Goal: Information Seeking & Learning: Learn about a topic

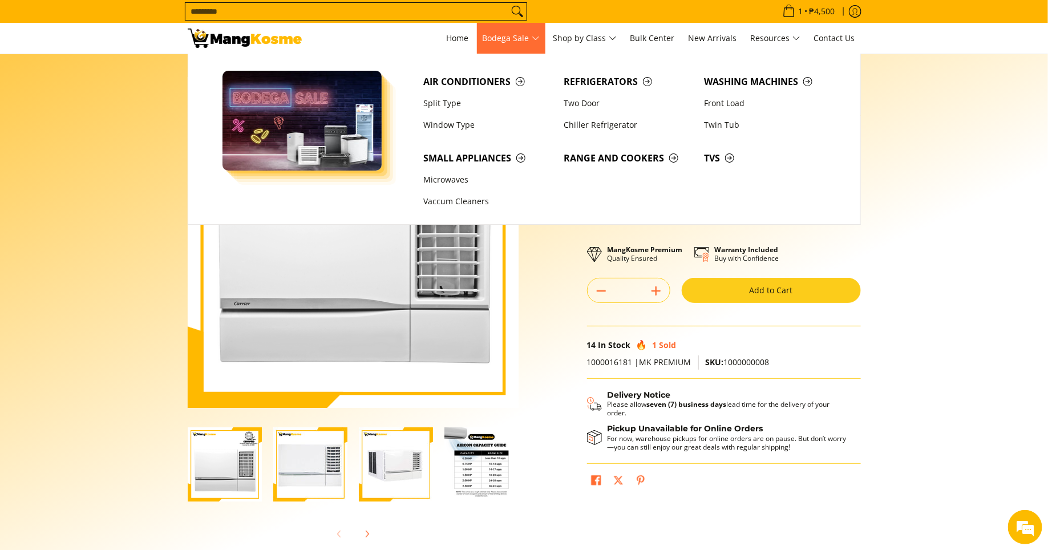
click at [535, 35] on span "Bodega Sale" at bounding box center [511, 38] width 57 height 14
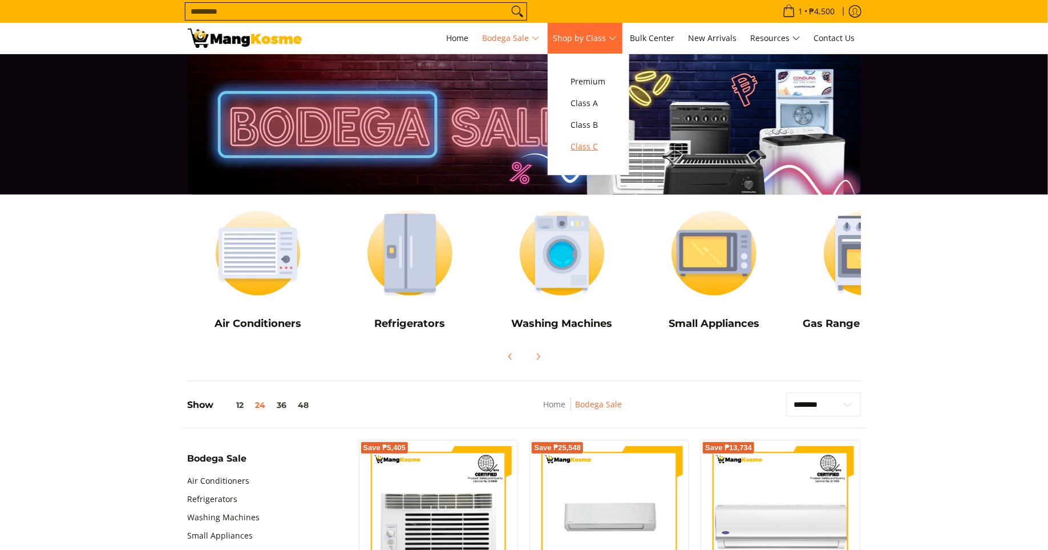
click at [599, 153] on span "Class C" at bounding box center [588, 147] width 35 height 14
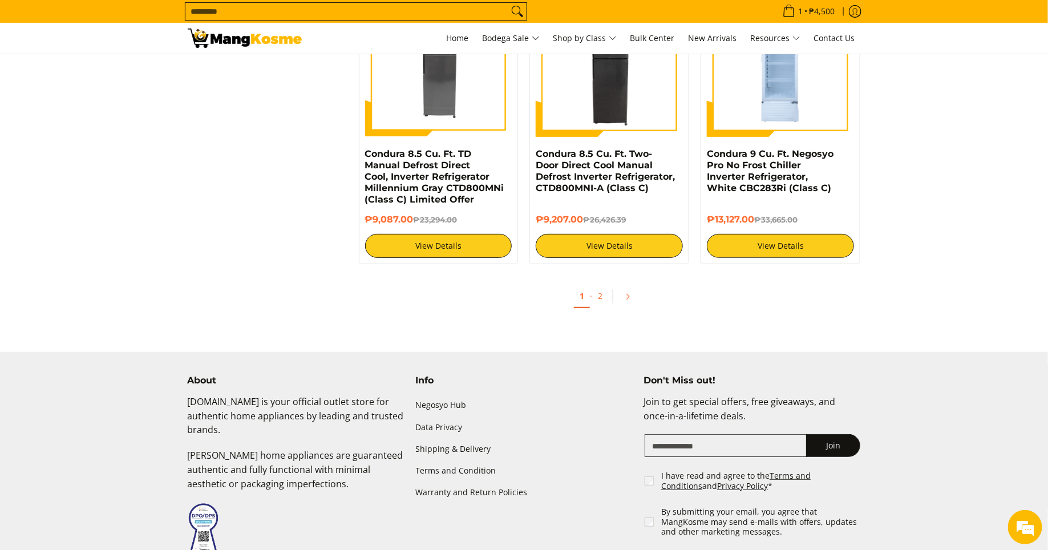
scroll to position [2249, 0]
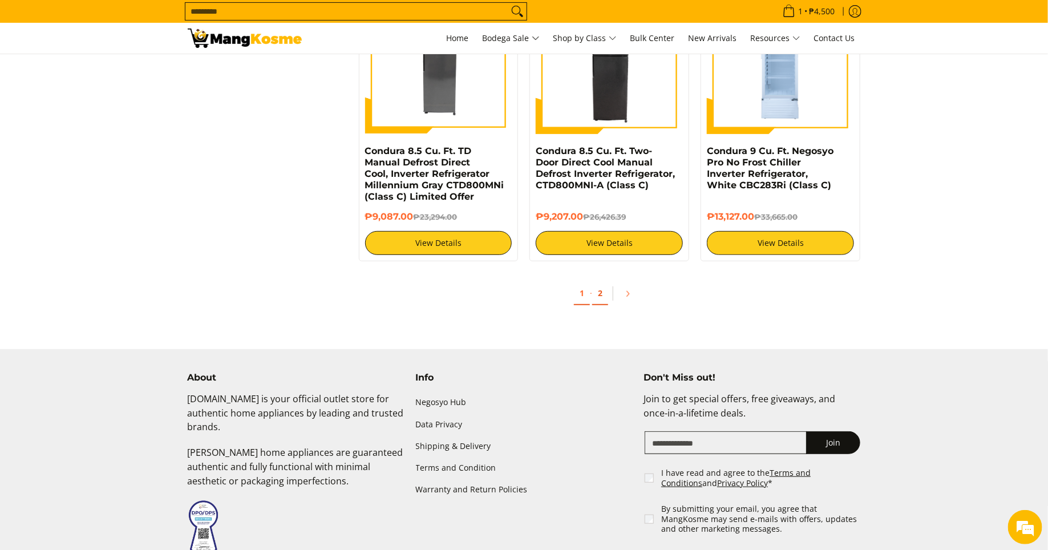
click at [600, 297] on link "2" at bounding box center [600, 293] width 16 height 23
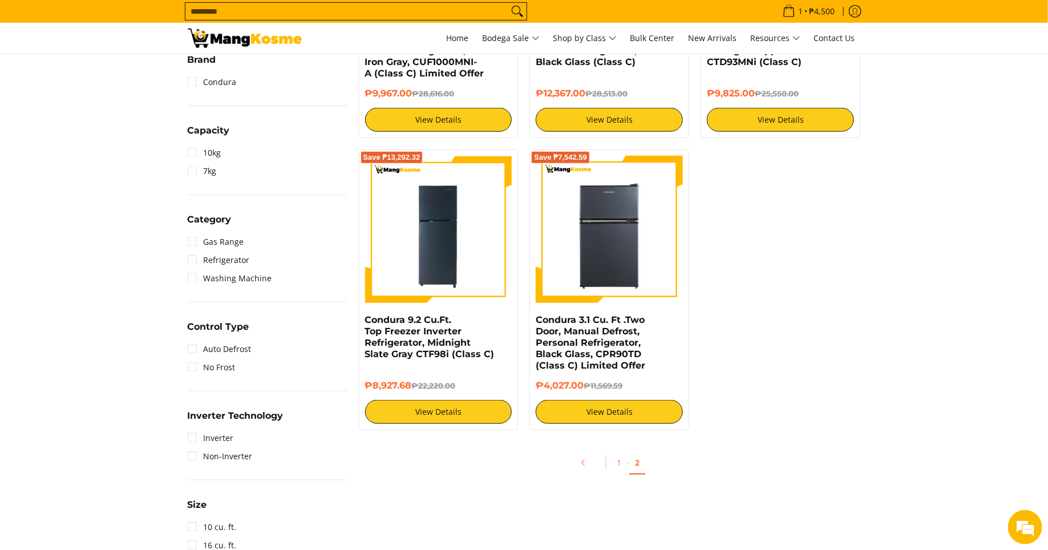
scroll to position [410, 0]
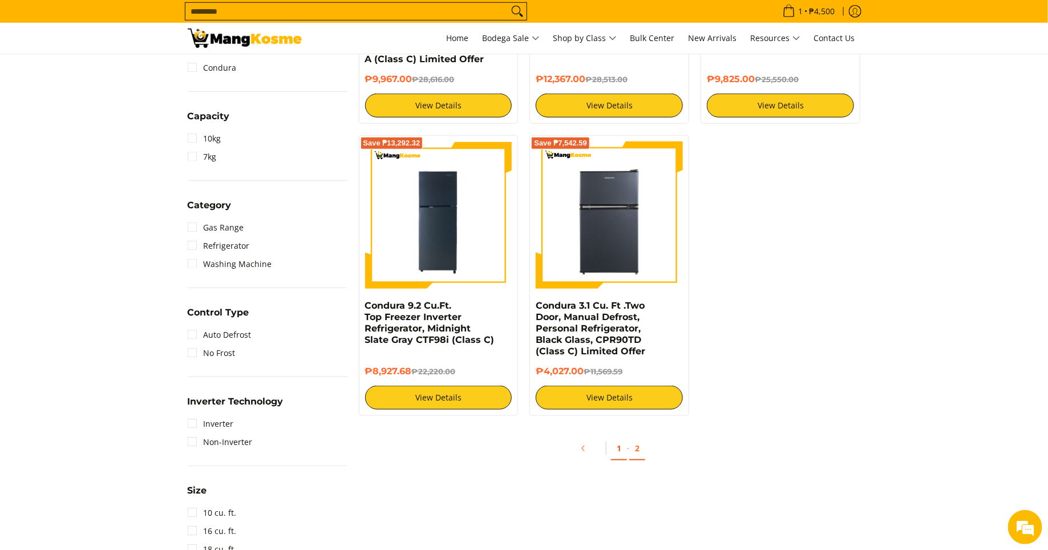
click at [621, 451] on link "1" at bounding box center [619, 448] width 16 height 23
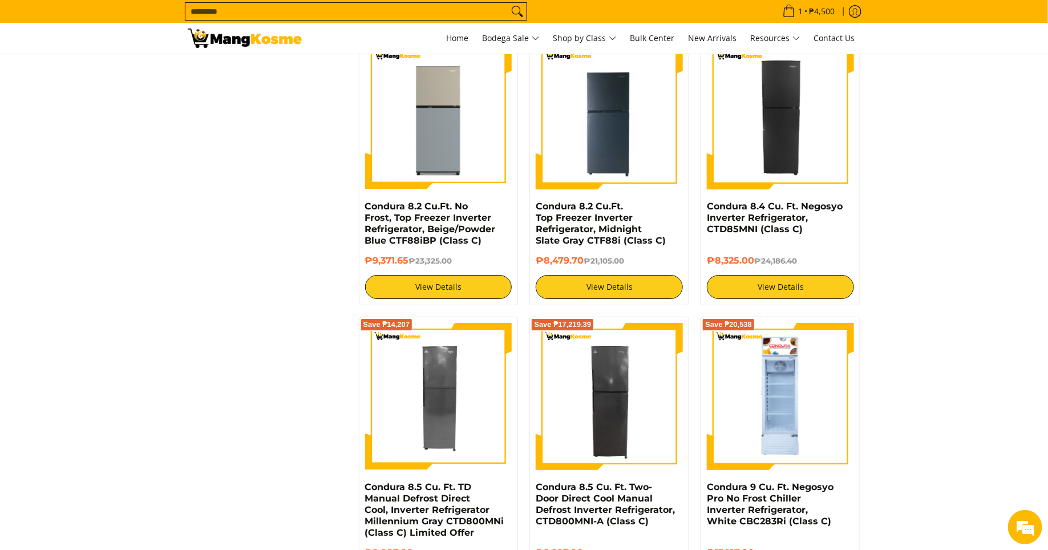
scroll to position [1911, 0]
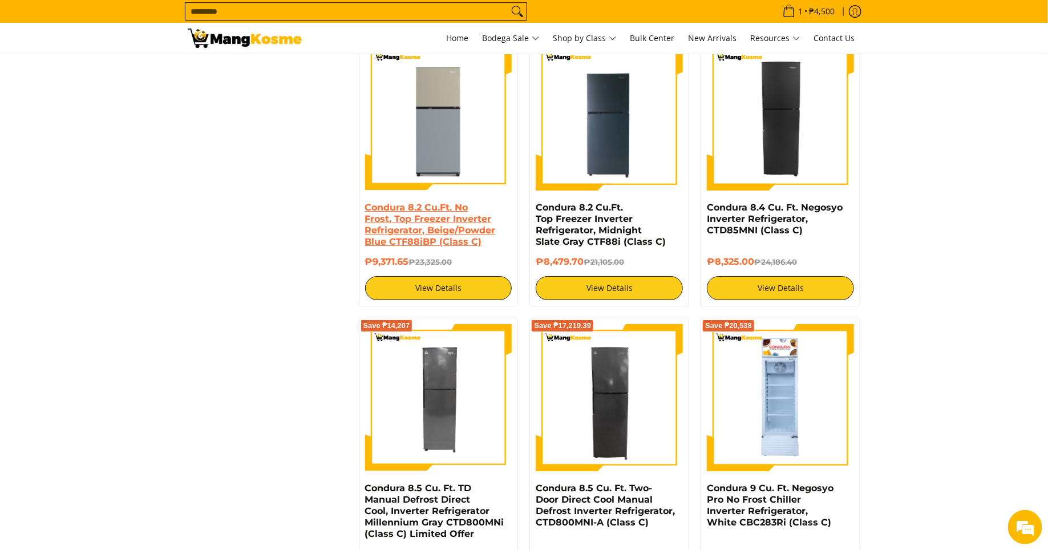
click at [450, 205] on link "Condura 8.2 Cu.Ft. No Frost, Top Freezer Inverter Refrigerator, Beige/Powder Bl…" at bounding box center [430, 224] width 131 height 45
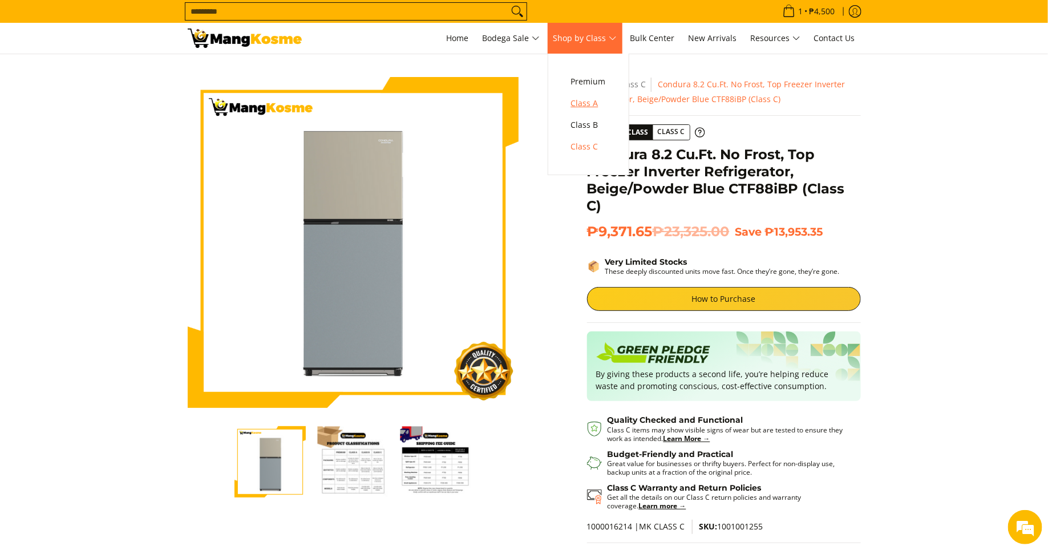
click at [583, 105] on span "Class A" at bounding box center [588, 103] width 35 height 14
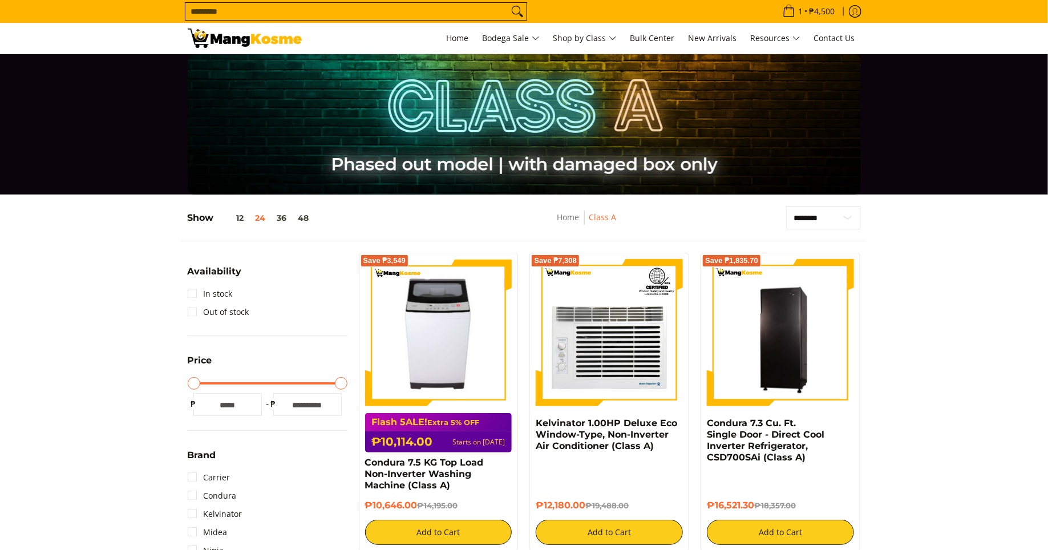
click at [433, 322] on img at bounding box center [438, 332] width 131 height 147
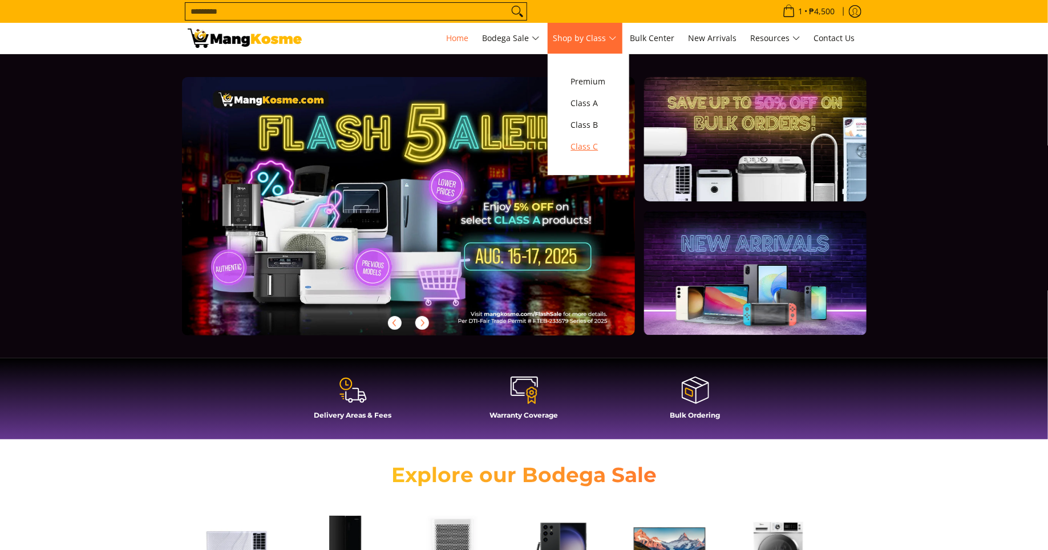
click at [592, 151] on span "Class C" at bounding box center [588, 147] width 35 height 14
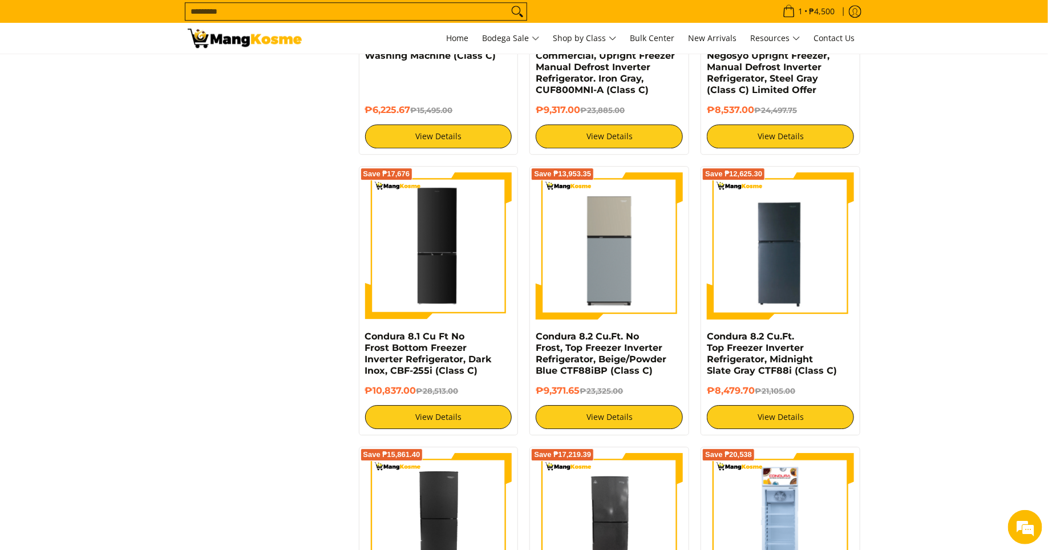
scroll to position [1505, 0]
